Goal: Information Seeking & Learning: Check status

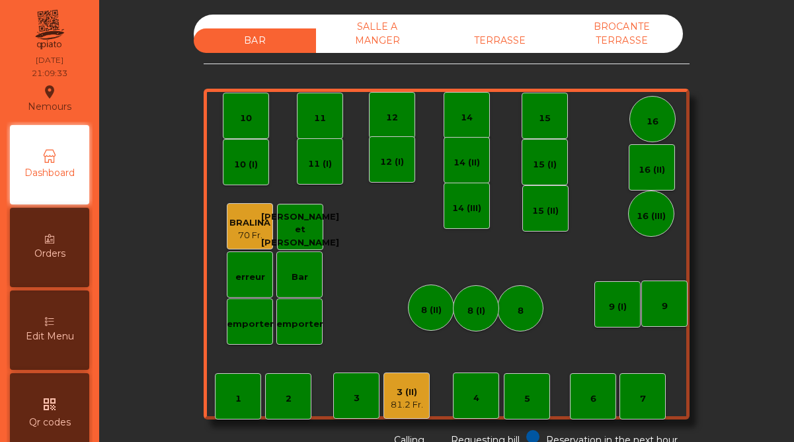
click at [403, 417] on div "3 (II) 81.2 Fr." at bounding box center [406, 395] width 46 height 46
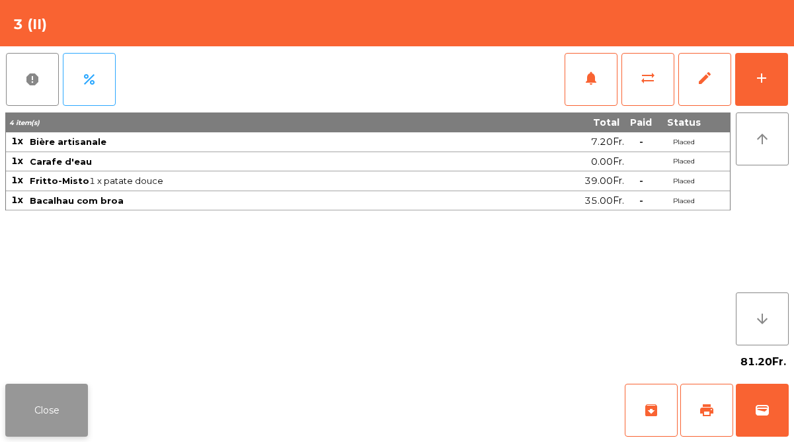
click at [67, 395] on button "Close" at bounding box center [46, 409] width 83 height 53
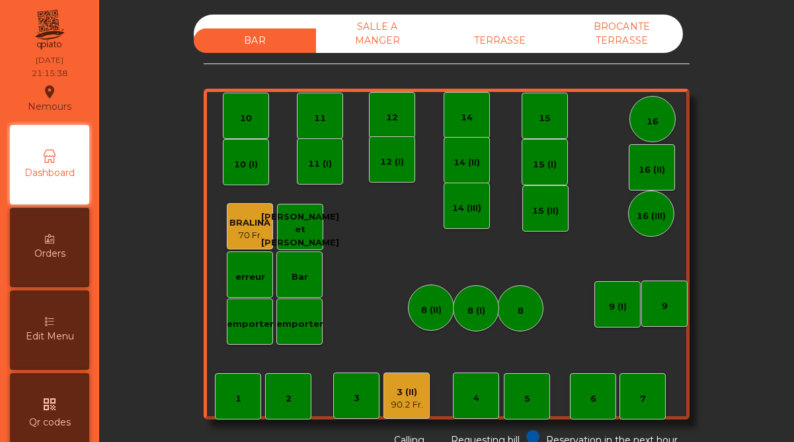
click at [411, 389] on div "3 (II)" at bounding box center [407, 391] width 32 height 13
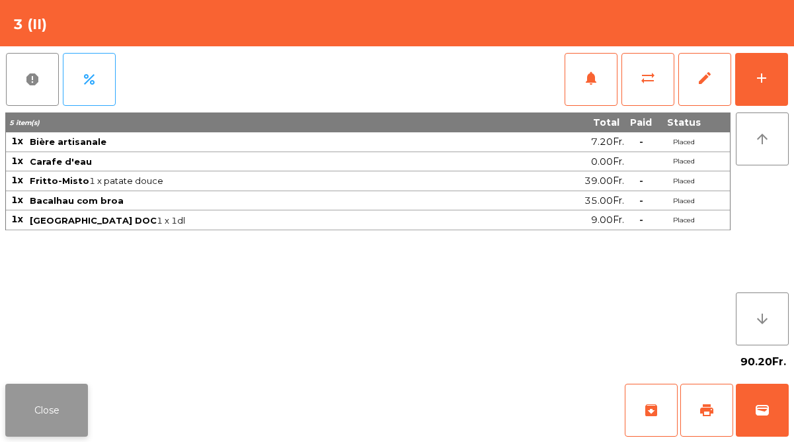
click at [64, 399] on button "Close" at bounding box center [46, 409] width 83 height 53
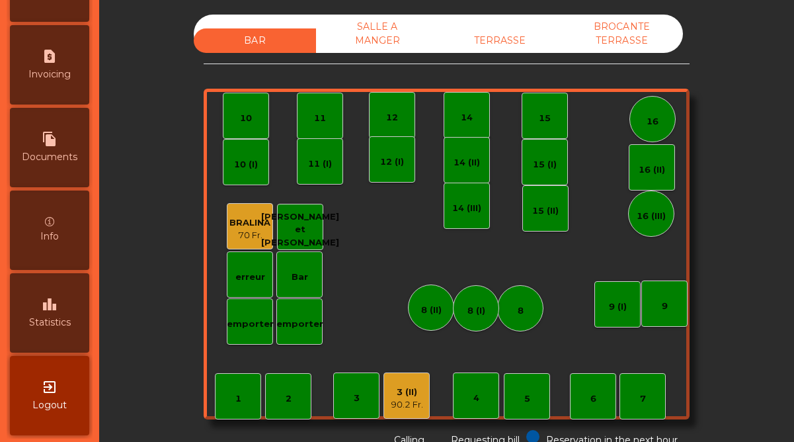
click at [54, 338] on div "leaderboard Statistics" at bounding box center [49, 312] width 79 height 79
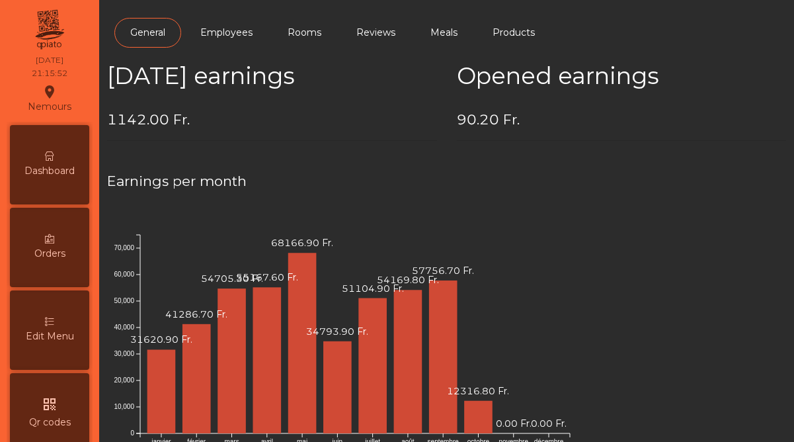
click at [64, 190] on div "Dashboard" at bounding box center [49, 164] width 79 height 79
